Goal: Check status: Check status

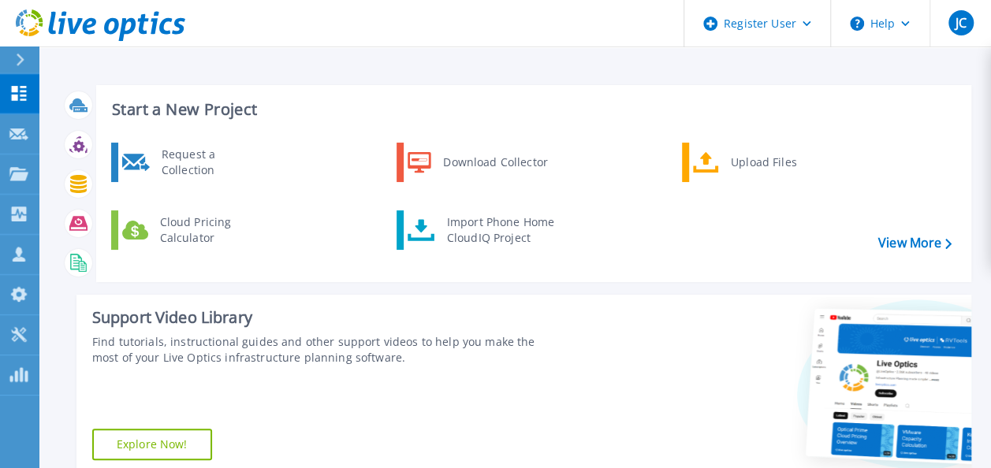
click at [11, 52] on button at bounding box center [19, 61] width 39 height 28
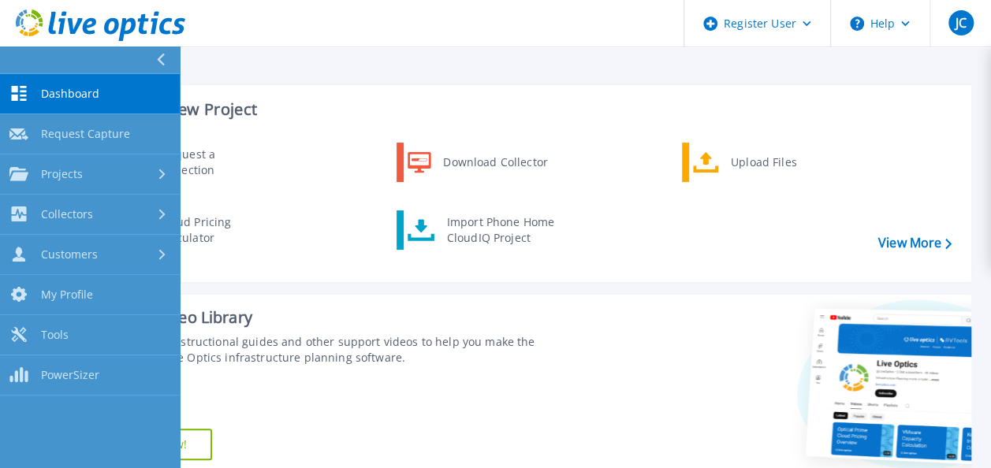
click at [164, 60] on icon at bounding box center [160, 60] width 9 height 13
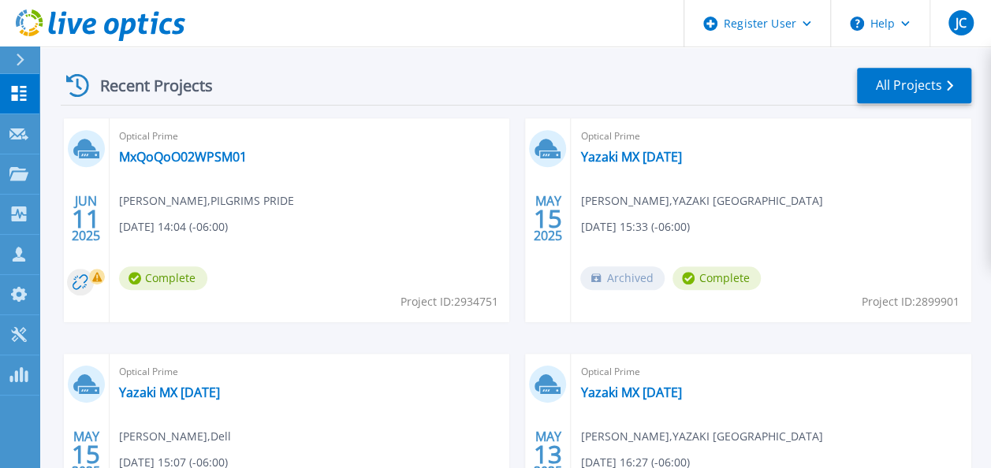
scroll to position [442, 0]
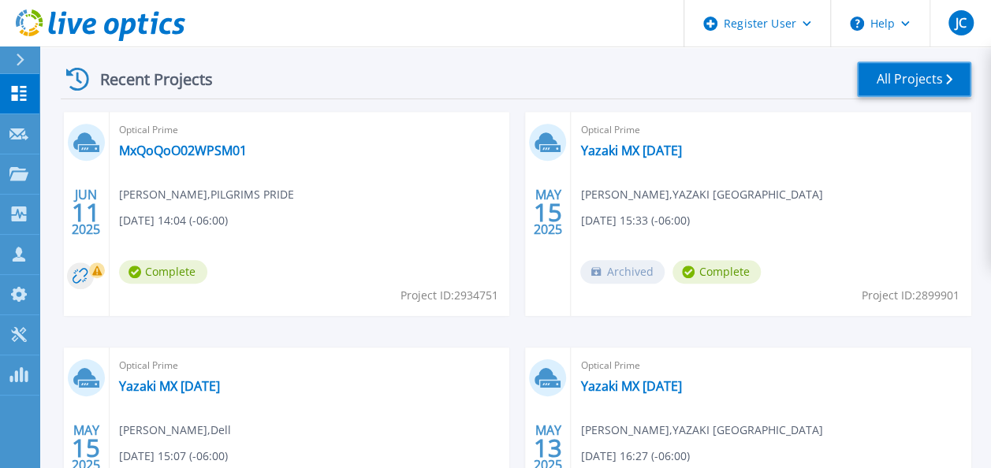
click at [953, 75] on link "All Projects" at bounding box center [914, 78] width 114 height 35
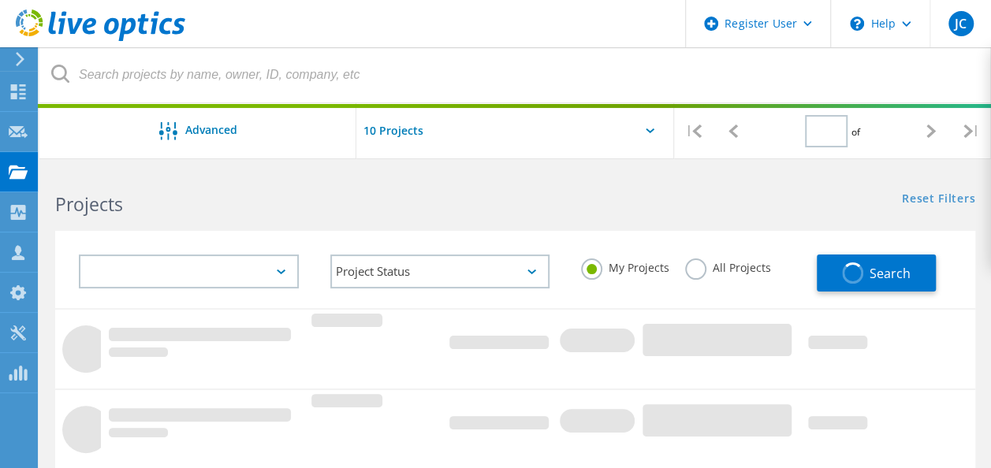
type input "1"
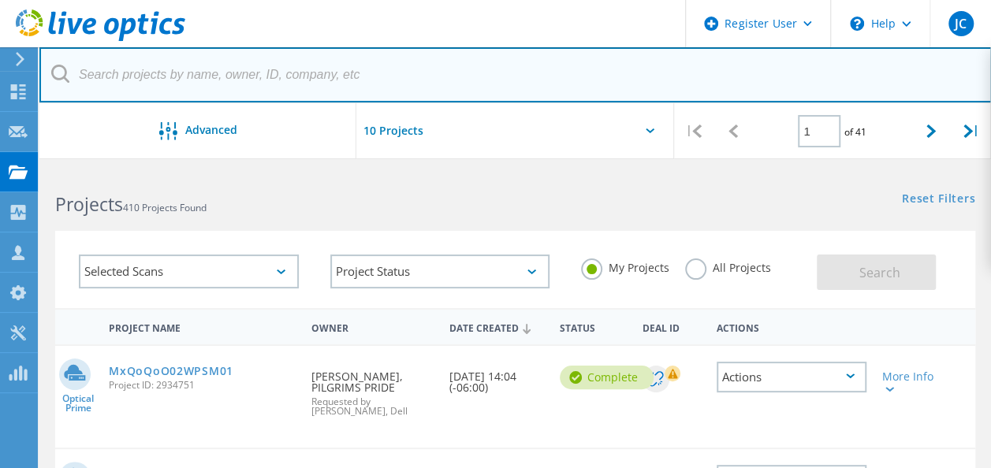
click at [453, 69] on input "text" at bounding box center [515, 74] width 952 height 55
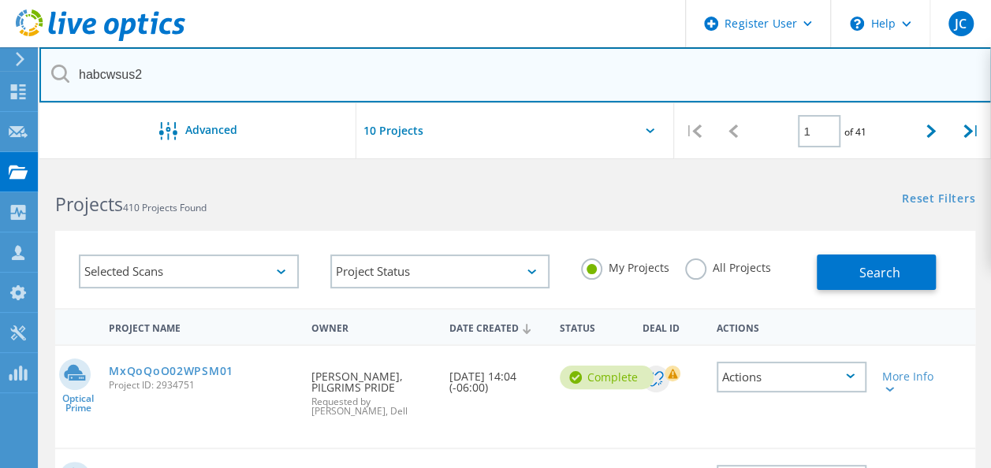
type input "habcwsus2"
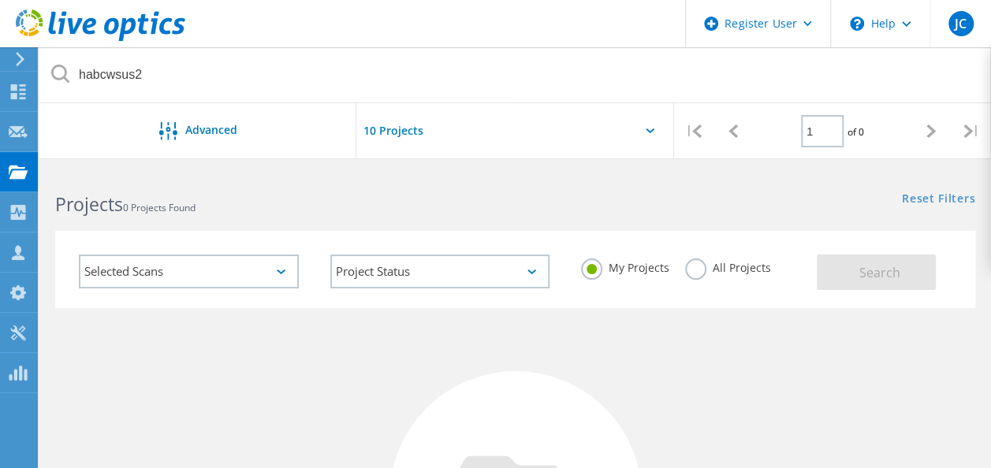
click at [695, 270] on label "All Projects" at bounding box center [728, 266] width 86 height 15
click at [0, 0] on input "All Projects" at bounding box center [0, 0] width 0 height 0
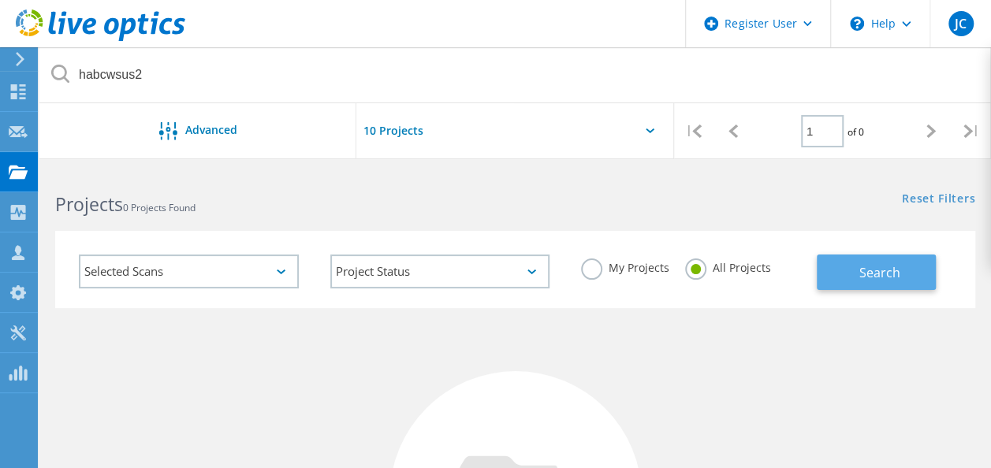
click at [870, 284] on button "Search" at bounding box center [876, 272] width 119 height 35
